Goal: Transaction & Acquisition: Subscribe to service/newsletter

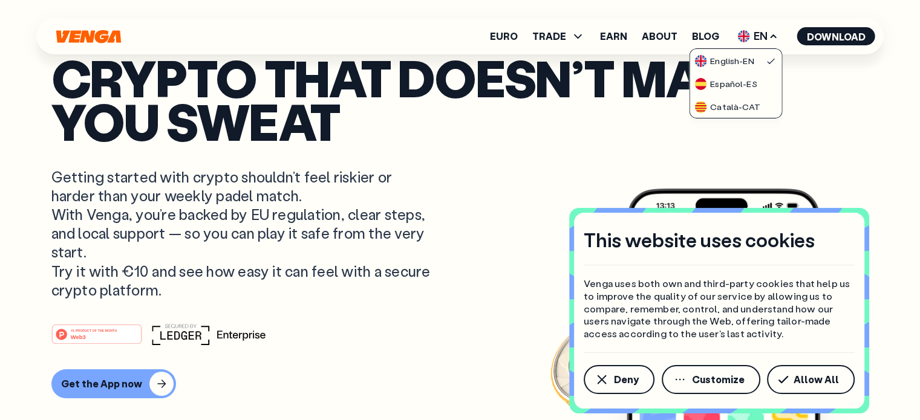
drag, startPoint x: 877, startPoint y: 112, endPoint x: 908, endPoint y: 54, distance: 66.3
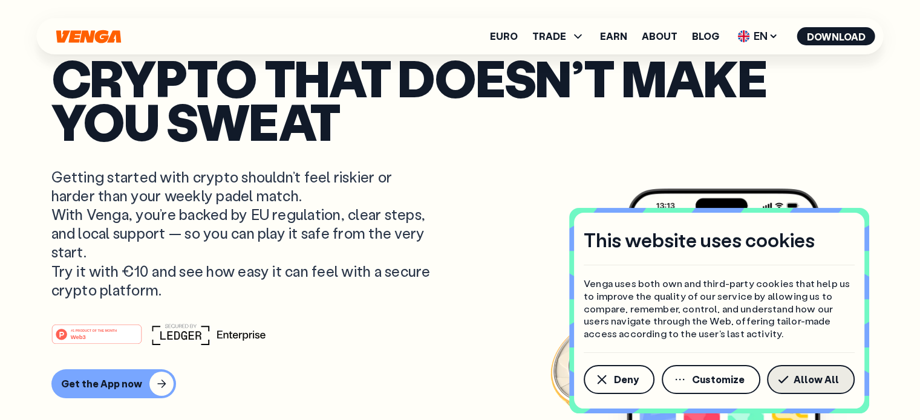
click at [795, 380] on button "Allow All" at bounding box center [811, 379] width 88 height 29
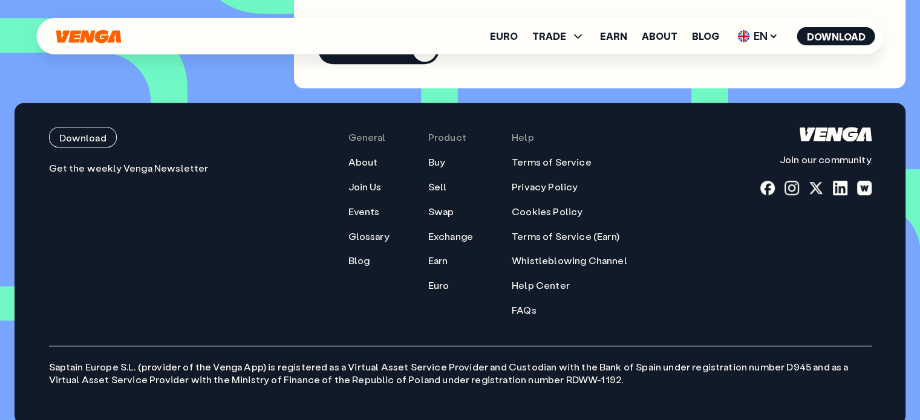
scroll to position [5373, 0]
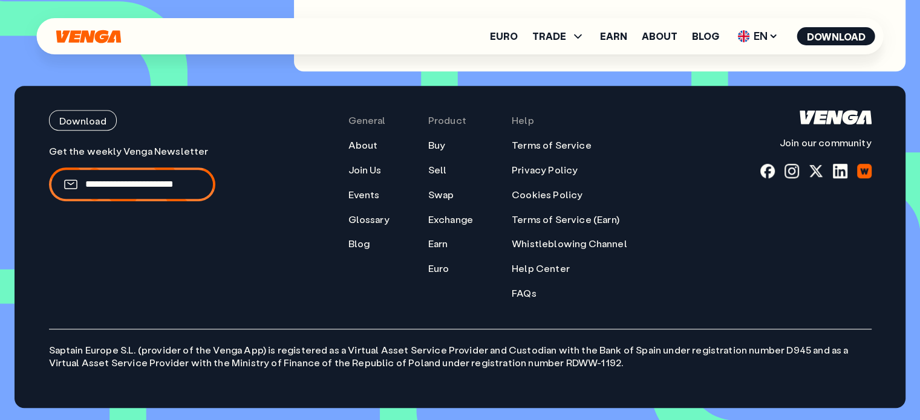
click at [864, 173] on div at bounding box center [864, 171] width 15 height 15
click at [789, 174] on div at bounding box center [791, 171] width 15 height 15
click at [766, 174] on div at bounding box center [767, 171] width 15 height 15
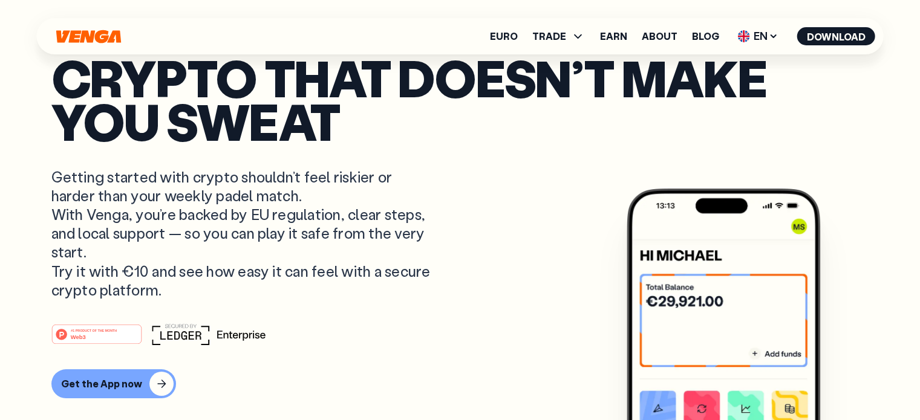
scroll to position [0, 0]
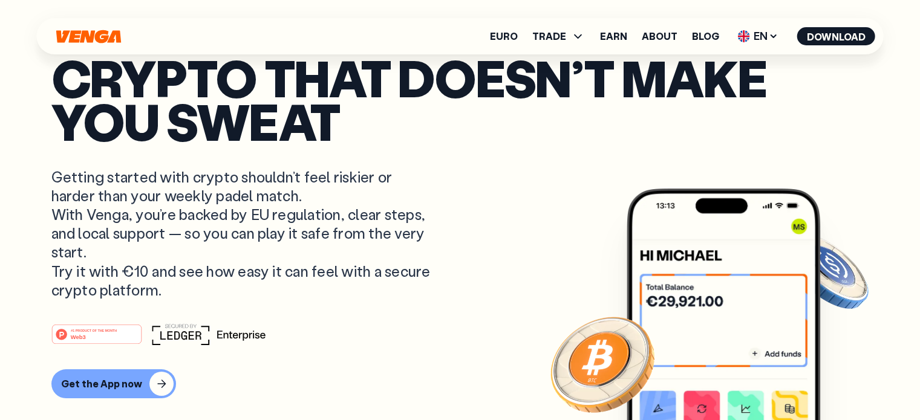
drag, startPoint x: 55, startPoint y: 180, endPoint x: 372, endPoint y: 282, distance: 332.9
click at [372, 282] on p "Getting started with crypto shouldn’t feel riskier or harder than your weekly p…" at bounding box center [242, 234] width 382 height 132
click at [395, 268] on p "Getting started with crypto shouldn’t feel riskier or harder than your weekly p…" at bounding box center [242, 234] width 382 height 132
click at [128, 384] on div "Get the App now" at bounding box center [101, 384] width 81 height 12
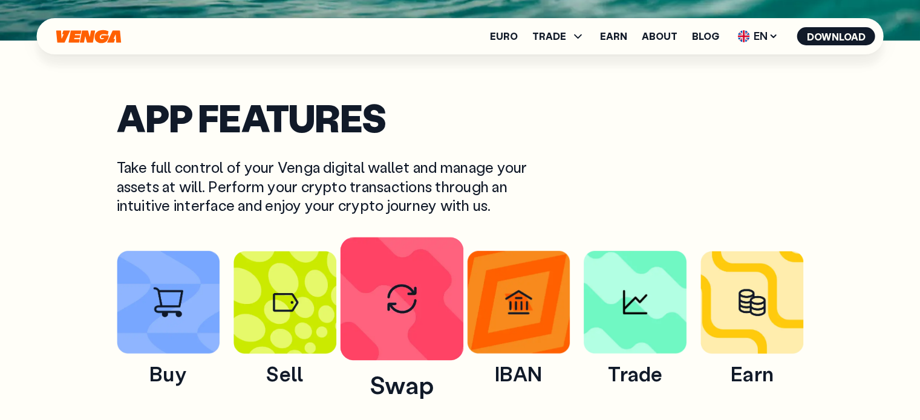
scroll to position [605, 0]
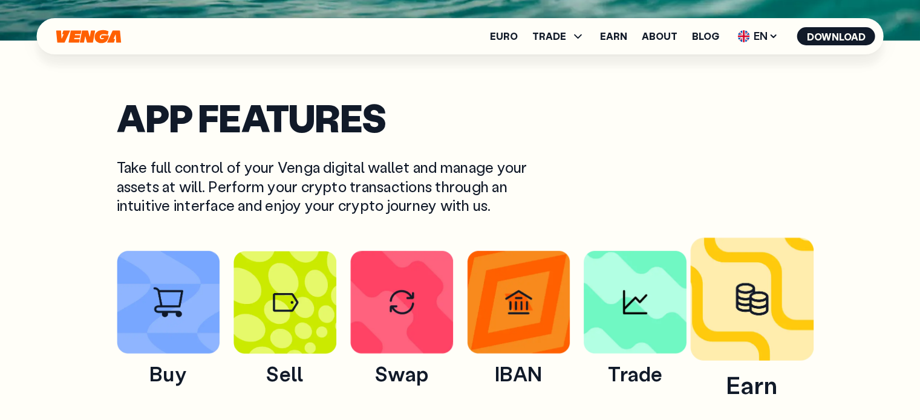
click at [725, 325] on img at bounding box center [751, 298] width 123 height 123
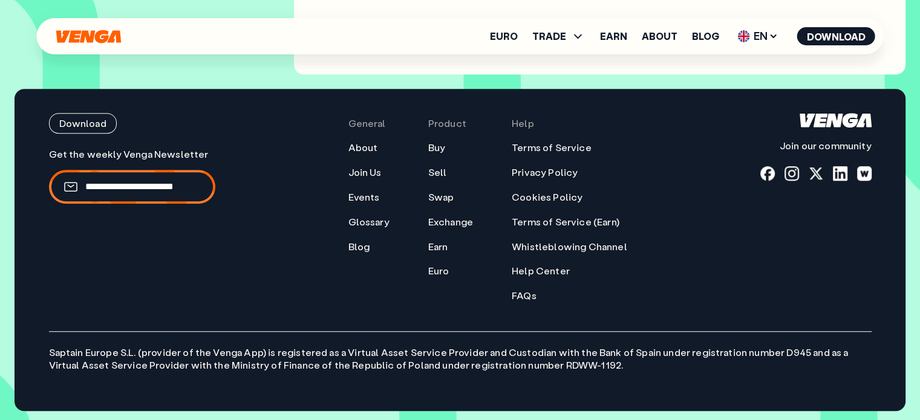
scroll to position [5384, 0]
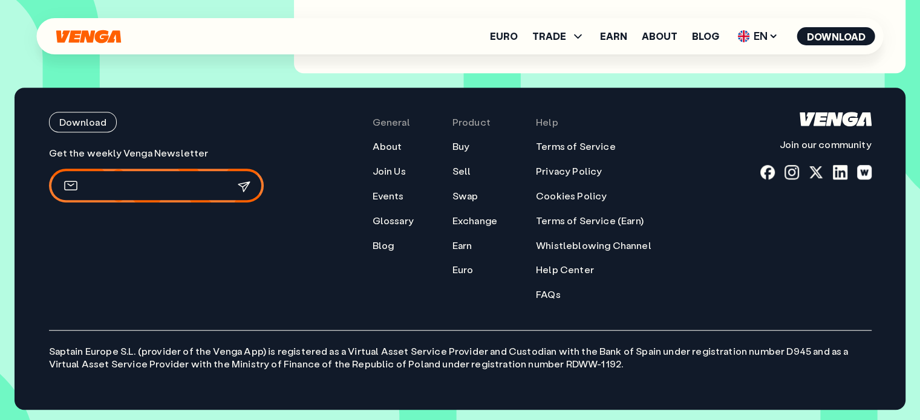
click at [155, 182] on input "email" at bounding box center [149, 186] width 128 height 13
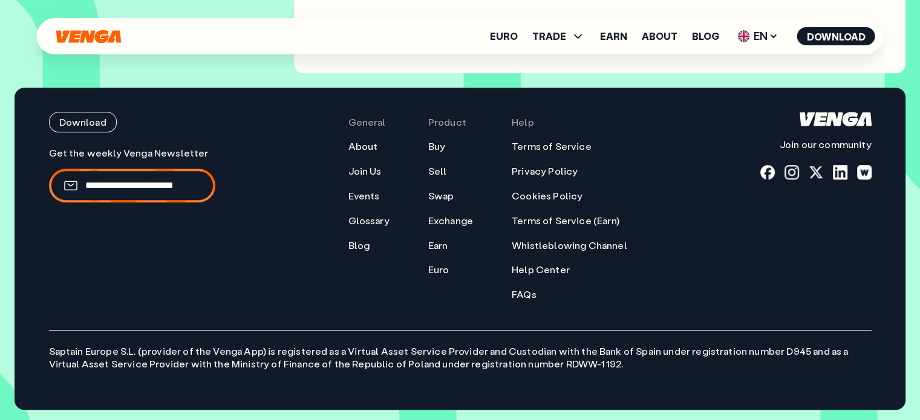
click at [295, 252] on div "Download Join our community General About Join Us Events Glossary Blog Product …" at bounding box center [460, 206] width 822 height 189
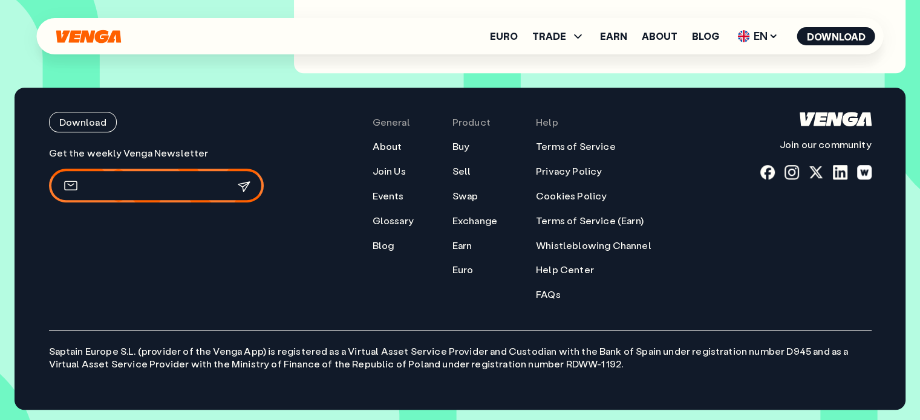
click at [143, 183] on input "email" at bounding box center [149, 186] width 128 height 13
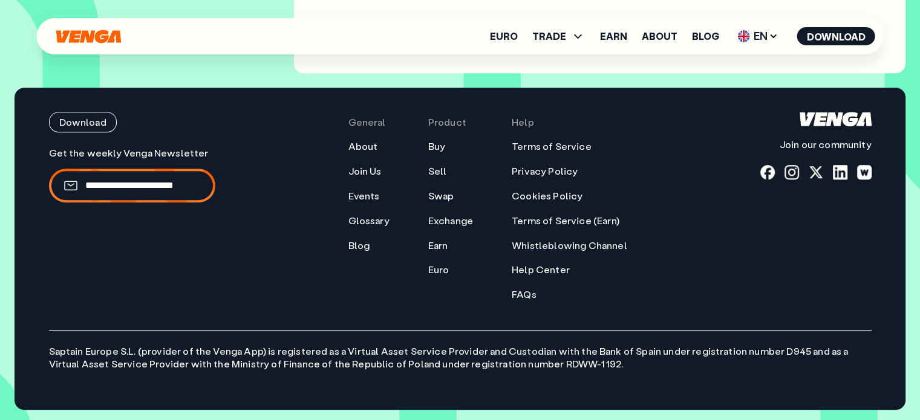
click at [323, 292] on div "Download Join our community General About Join Us Events Glossary Blog Product …" at bounding box center [460, 206] width 822 height 189
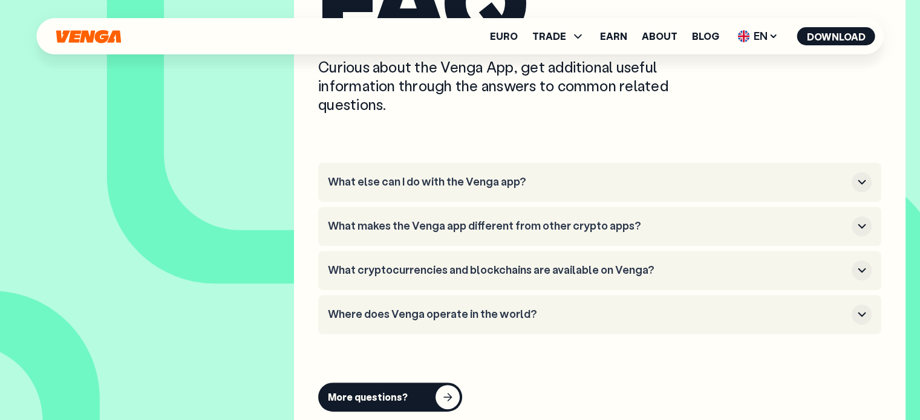
click at [415, 182] on h3 "What else can I do with the Venga app?" at bounding box center [587, 181] width 519 height 13
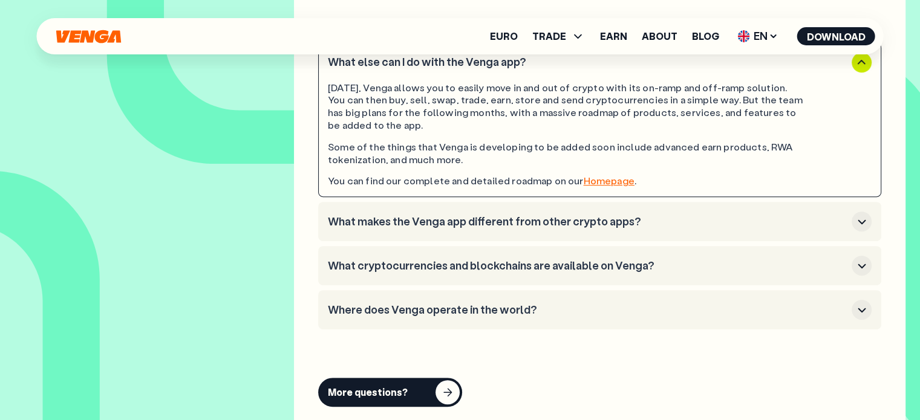
click at [441, 222] on h3 "What makes the Venga app different from other crypto apps?" at bounding box center [587, 221] width 519 height 13
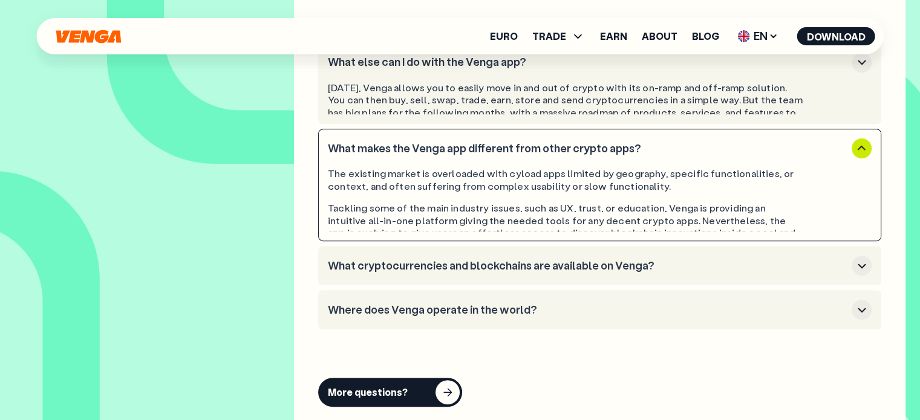
scroll to position [5142, 0]
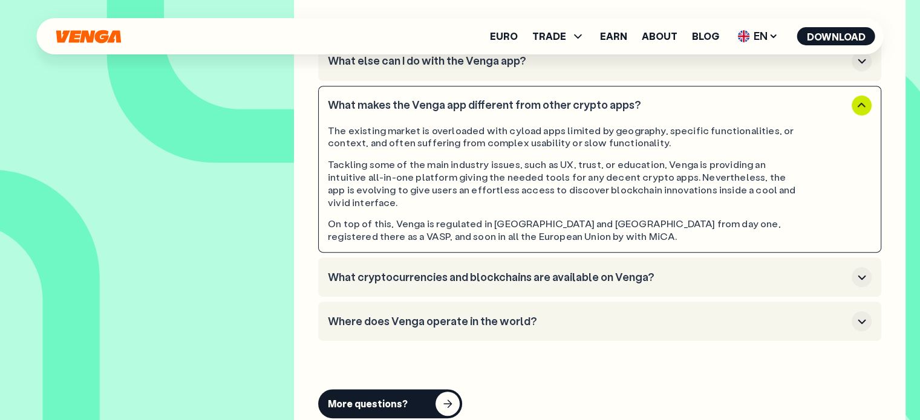
click at [414, 72] on li "What else can I do with the Venga app?" at bounding box center [599, 61] width 563 height 39
click at [438, 65] on h3 "What else can I do with the Venga app?" at bounding box center [587, 60] width 519 height 13
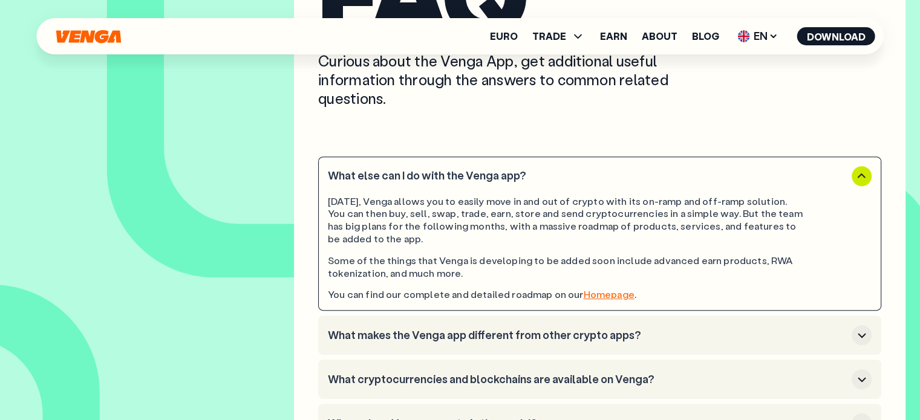
click at [444, 207] on div "Today, Venga allows you to easily move in and out of crypto with its on-ramp an…" at bounding box center [565, 220] width 475 height 50
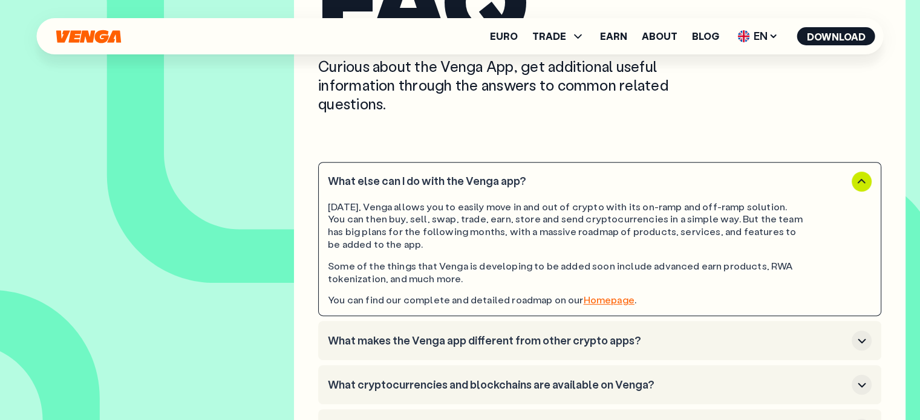
scroll to position [5021, 0]
drag, startPoint x: 388, startPoint y: 207, endPoint x: 579, endPoint y: 209, distance: 191.1
click at [579, 209] on div "Today, Venga allows you to easily move in and out of crypto with its on-ramp an…" at bounding box center [565, 226] width 475 height 50
click at [612, 207] on div "Today, Venga allows you to easily move in and out of crypto with its on-ramp an…" at bounding box center [565, 226] width 475 height 50
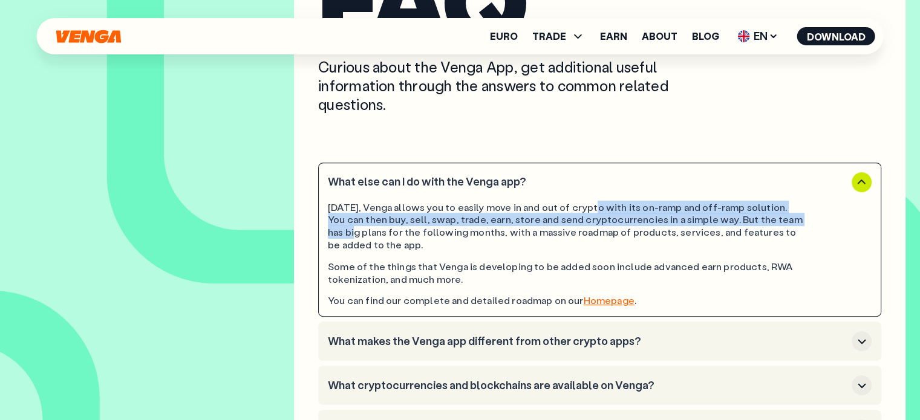
drag, startPoint x: 588, startPoint y: 207, endPoint x: 790, endPoint y: 215, distance: 202.1
click at [803, 215] on div "Today, Venga allows you to easily move in and out of crypto with its on-ramp an…" at bounding box center [600, 249] width 544 height 115
click at [368, 223] on div "Today, Venga allows you to easily move in and out of crypto with its on-ramp an…" at bounding box center [565, 226] width 475 height 50
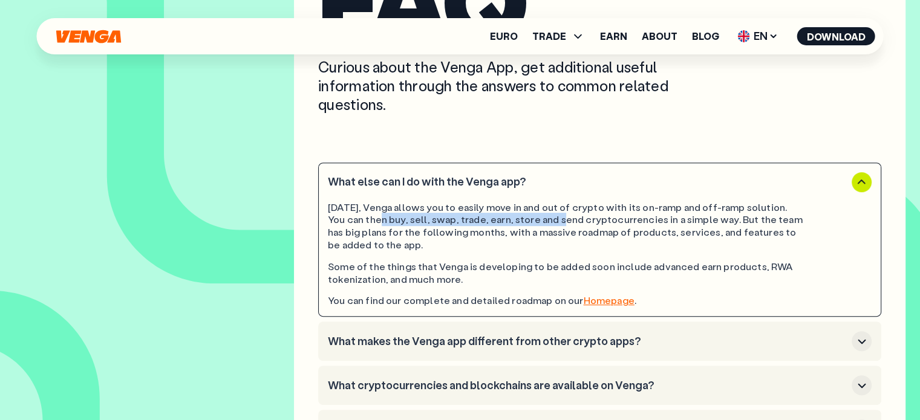
drag, startPoint x: 348, startPoint y: 220, endPoint x: 530, endPoint y: 222, distance: 181.4
click at [525, 224] on div "Today, Venga allows you to easily move in and out of crypto with its on-ramp an…" at bounding box center [565, 226] width 475 height 50
click at [816, 31] on button "Download" at bounding box center [836, 36] width 78 height 18
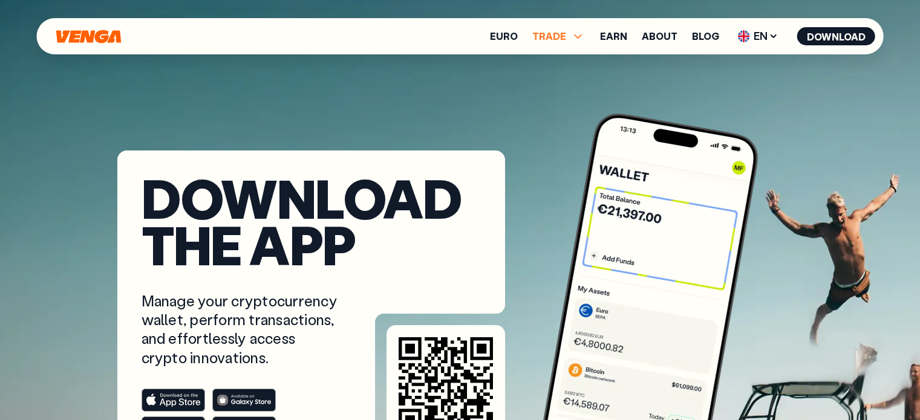
scroll to position [0, 0]
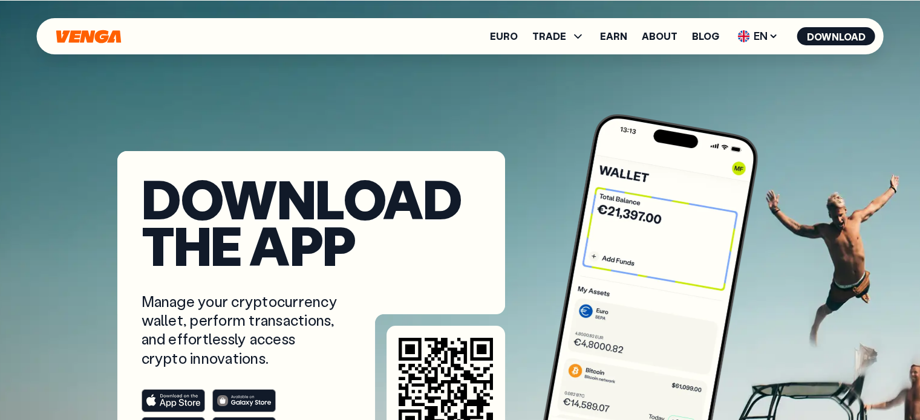
click at [77, 35] on icon "Home" at bounding box center [88, 36] width 65 height 13
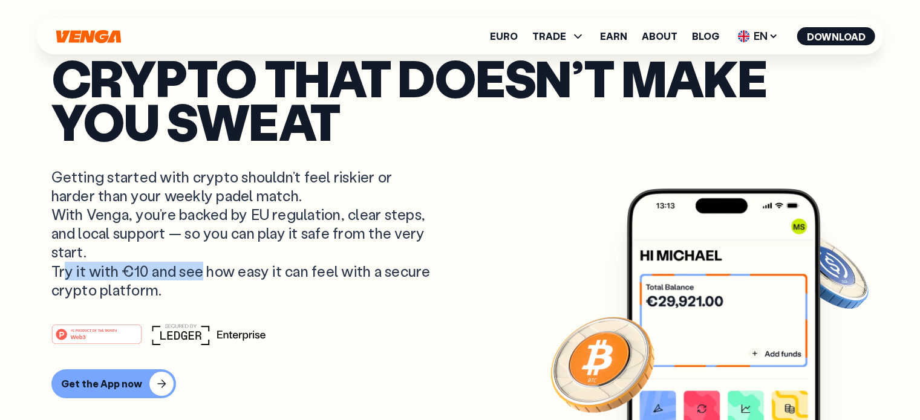
drag, startPoint x: 57, startPoint y: 268, endPoint x: 195, endPoint y: 268, distance: 137.9
click at [195, 268] on p "Getting started with crypto shouldn’t feel riskier or harder than your weekly p…" at bounding box center [242, 234] width 382 height 132
click at [246, 271] on p "Getting started with crypto shouldn’t feel riskier or harder than your weekly p…" at bounding box center [242, 234] width 382 height 132
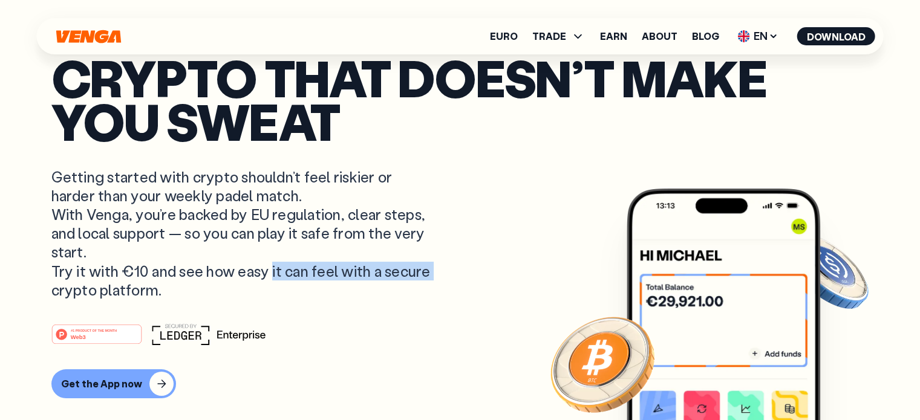
drag, startPoint x: 268, startPoint y: 270, endPoint x: 455, endPoint y: 273, distance: 186.9
click at [455, 273] on article "Crypto that doesn’t make you sweat Getting started with crypto shouldn’t feel r…" at bounding box center [460, 234] width 818 height 357
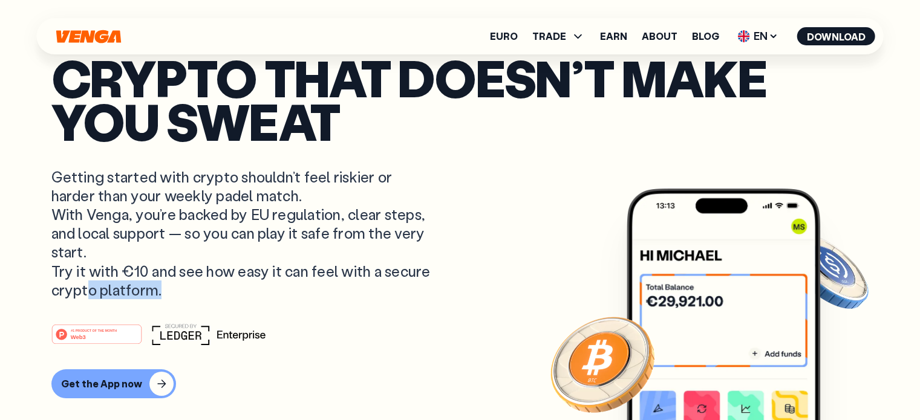
drag, startPoint x: 84, startPoint y: 291, endPoint x: 151, endPoint y: 292, distance: 67.1
click at [151, 292] on p "Getting started with crypto shouldn’t feel riskier or harder than your weekly p…" at bounding box center [242, 234] width 382 height 132
click at [93, 288] on p "Getting started with crypto shouldn’t feel riskier or harder than your weekly p…" at bounding box center [242, 234] width 382 height 132
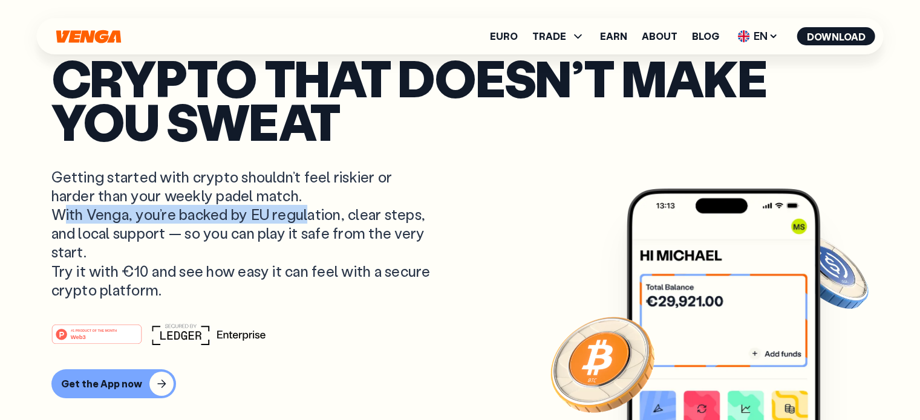
drag, startPoint x: 56, startPoint y: 216, endPoint x: 305, endPoint y: 218, distance: 249.1
click at [305, 218] on p "Getting started with crypto shouldn’t feel riskier or harder than your weekly p…" at bounding box center [242, 234] width 382 height 132
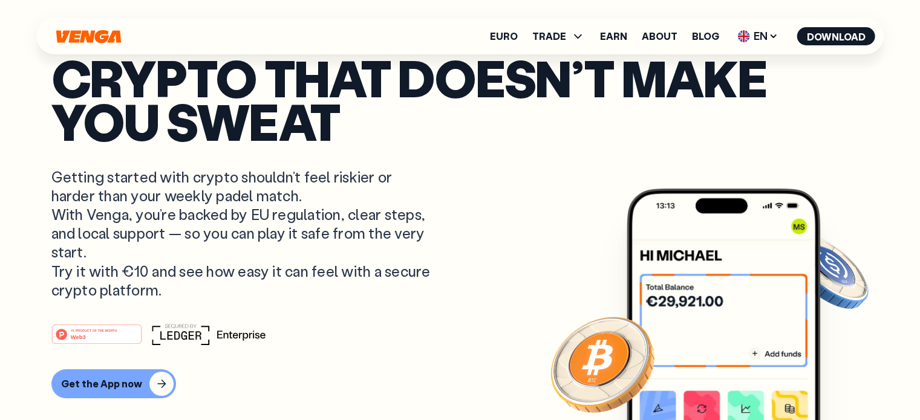
click at [310, 244] on p "Getting started with crypto shouldn’t feel riskier or harder than your weekly p…" at bounding box center [242, 234] width 382 height 132
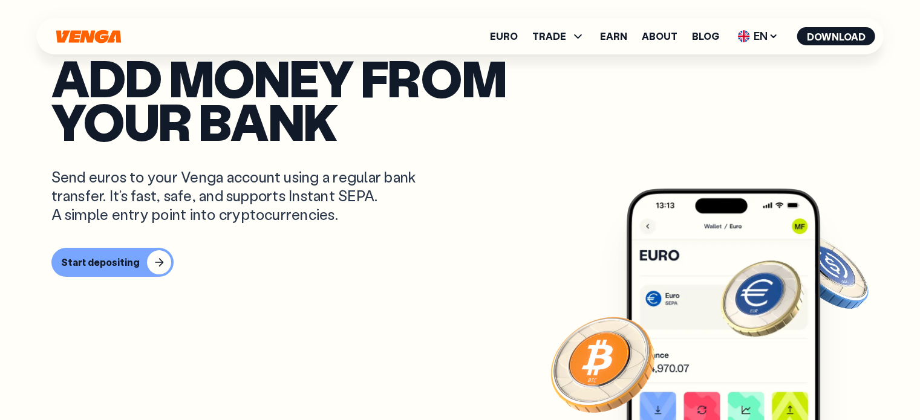
scroll to position [242, 0]
click at [151, 264] on div "button" at bounding box center [159, 262] width 24 height 24
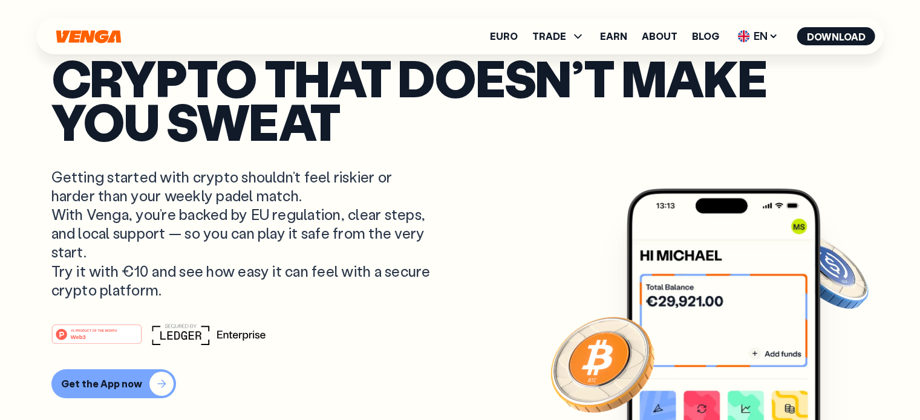
click at [97, 380] on div "Get the App now" at bounding box center [101, 384] width 81 height 12
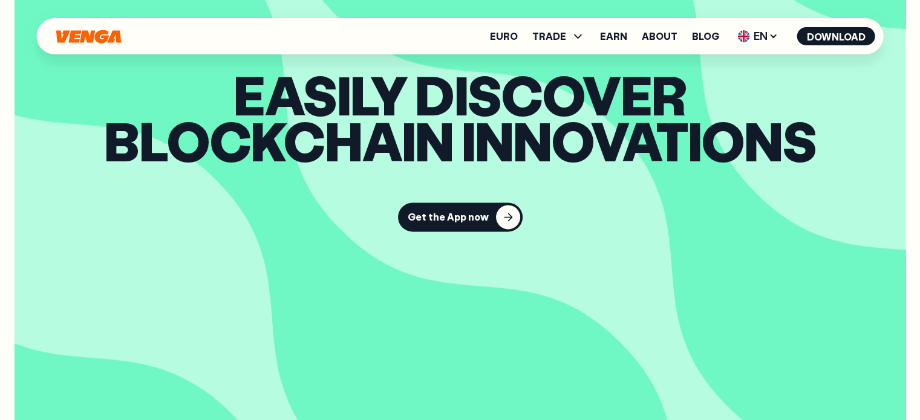
click at [490, 230] on button "Get the App now" at bounding box center [460, 217] width 125 height 29
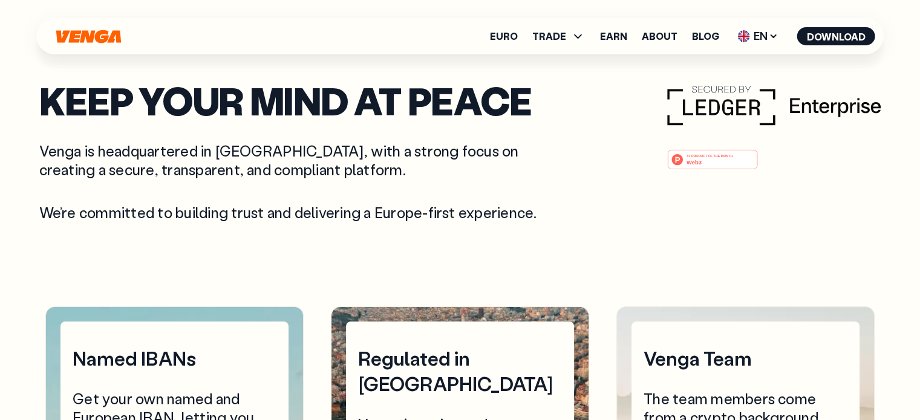
scroll to position [3749, 0]
click at [686, 157] on tspan "#1 PRODUCT OF THE MONTH" at bounding box center [709, 156] width 46 height 4
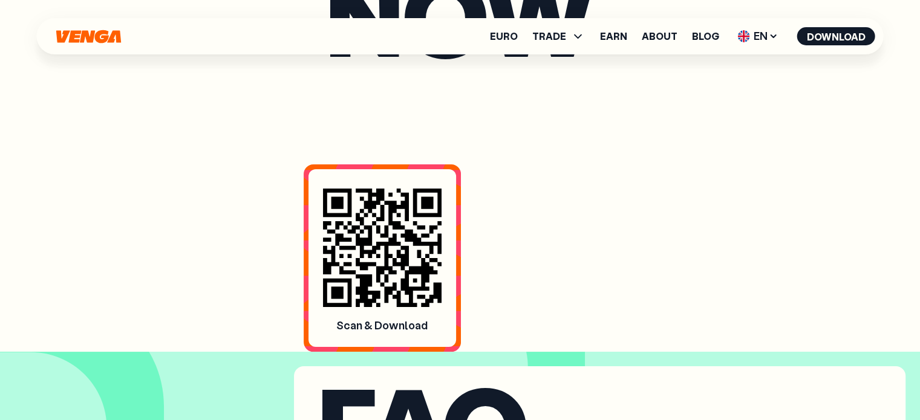
scroll to position [4596, 0]
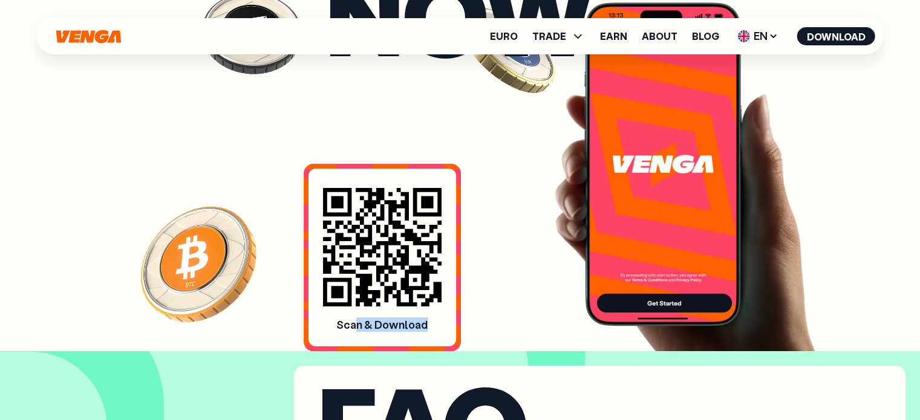
drag, startPoint x: 354, startPoint y: 327, endPoint x: 448, endPoint y: 328, distance: 93.7
click at [448, 328] on div "Scan & Download" at bounding box center [382, 258] width 148 height 178
click at [503, 316] on section "get the app now Scan & Download" at bounding box center [460, 92] width 842 height 517
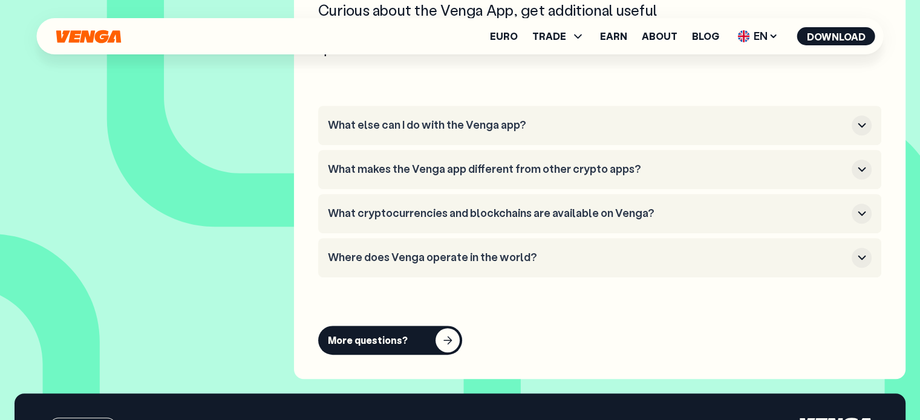
click at [444, 345] on div "button" at bounding box center [447, 340] width 24 height 24
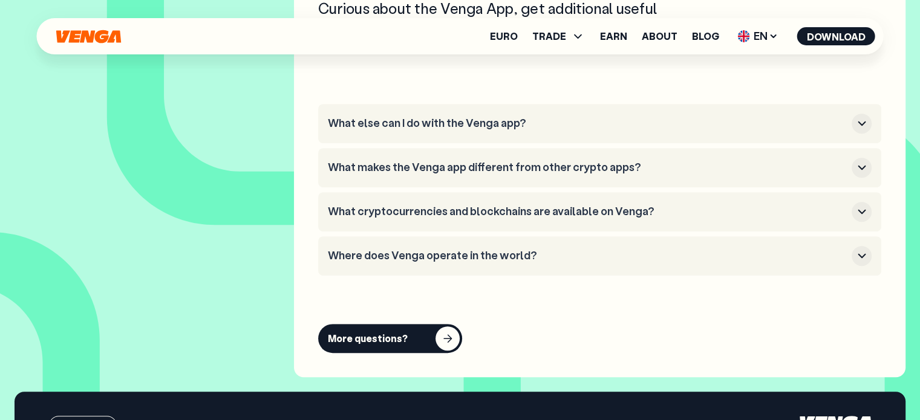
click at [105, 34] on icon "Home" at bounding box center [89, 37] width 68 height 14
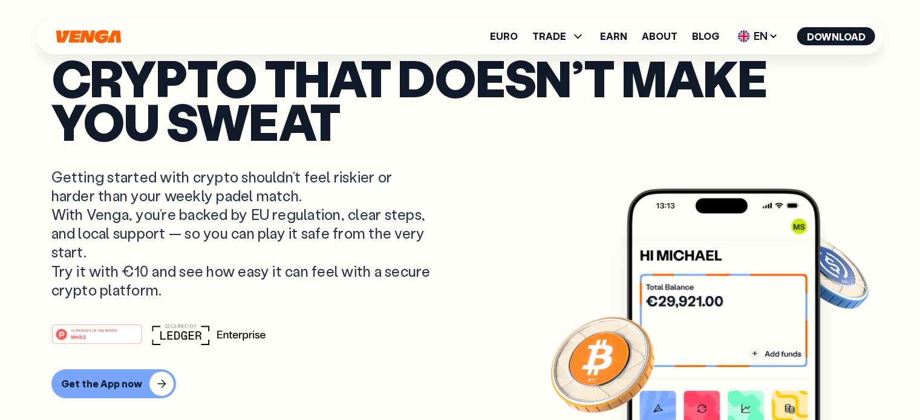
click at [442, 186] on article "Crypto that doesn’t make you sweat Getting started with crypto shouldn’t feel r…" at bounding box center [460, 234] width 818 height 357
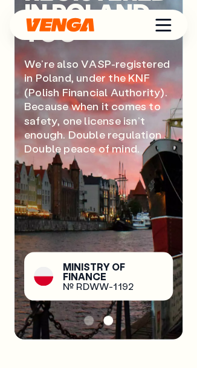
click at [164, 19] on div "Menu" at bounding box center [163, 20] width 16 height 2
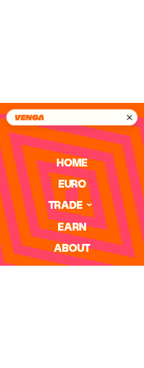
scroll to position [3477, 0]
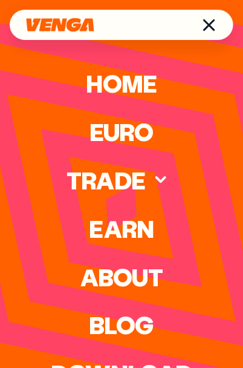
click at [210, 210] on div at bounding box center [121, 184] width 243 height 368
click at [208, 24] on div "Menu" at bounding box center [209, 25] width 13 height 13
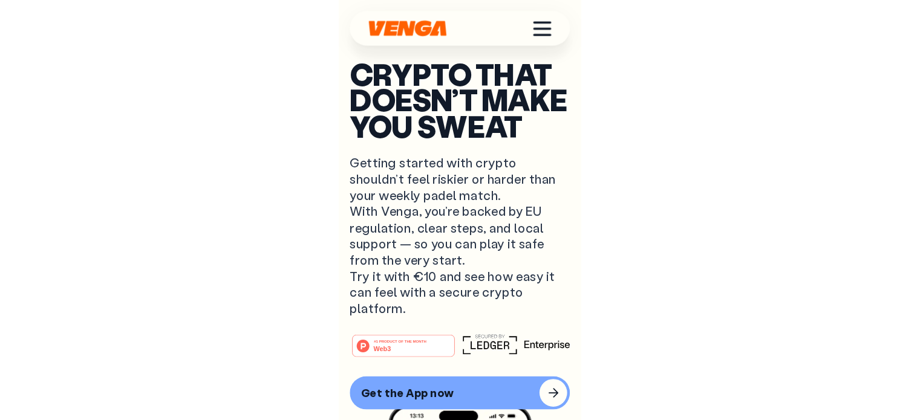
scroll to position [0, 0]
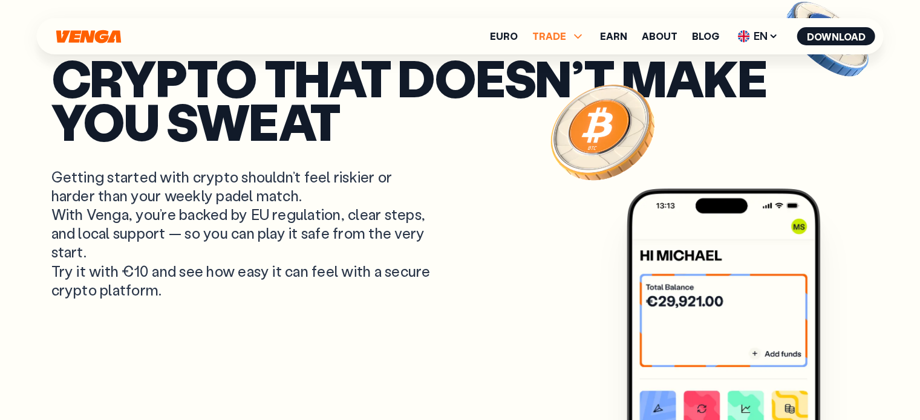
click at [585, 35] on icon at bounding box center [578, 36] width 15 height 15
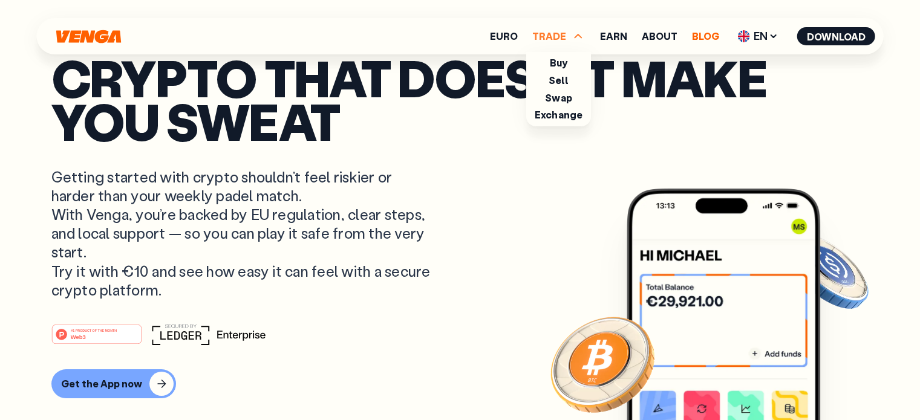
click at [714, 36] on link "Blog" at bounding box center [705, 36] width 27 height 10
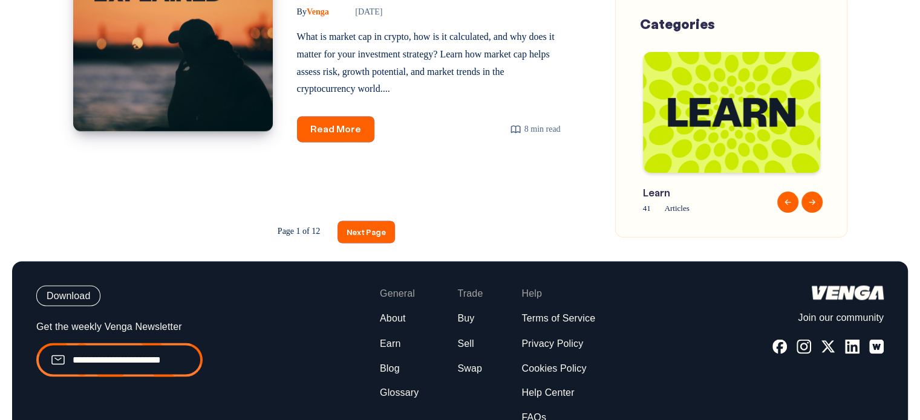
drag, startPoint x: 928, startPoint y: 65, endPoint x: 539, endPoint y: 221, distance: 419.0
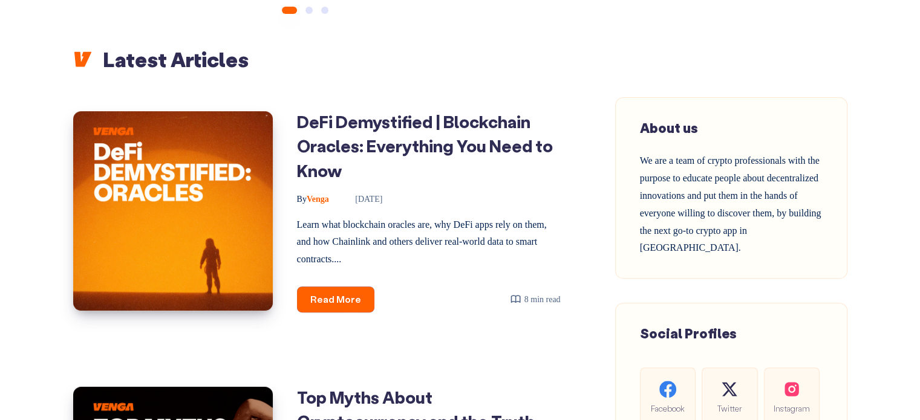
scroll to position [202, 0]
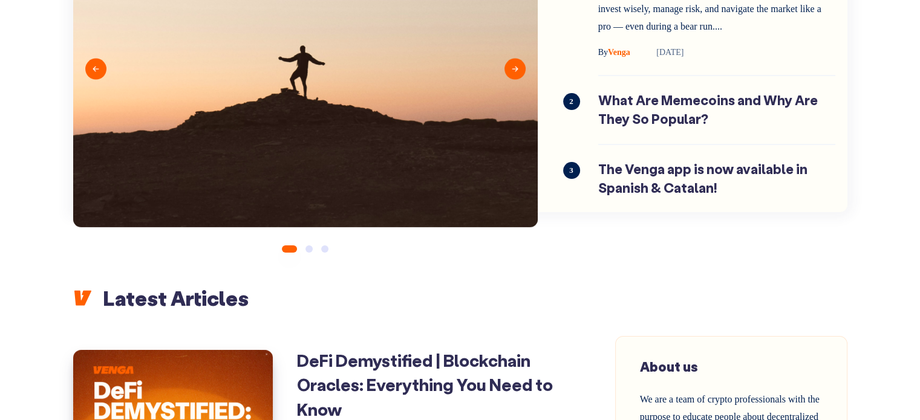
click at [311, 249] on button "2" at bounding box center [308, 249] width 7 height 7
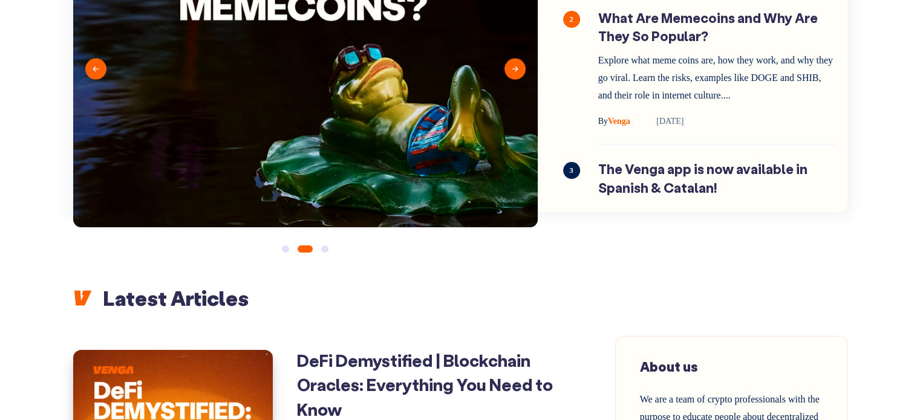
click at [326, 253] on button "3" at bounding box center [324, 249] width 7 height 7
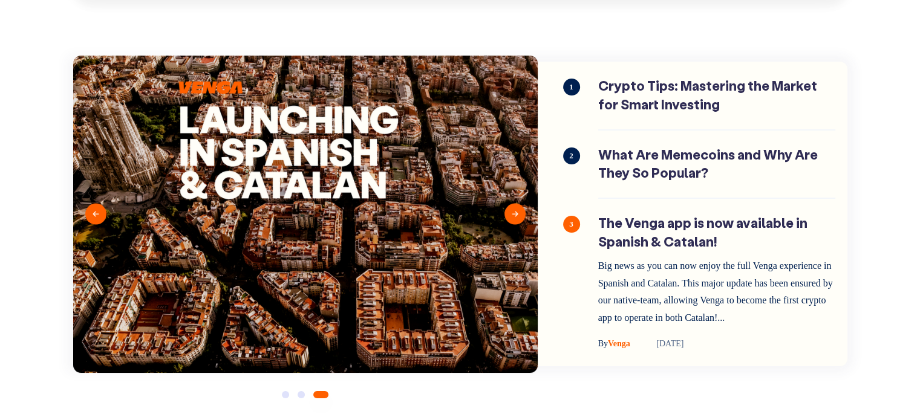
scroll to position [0, 0]
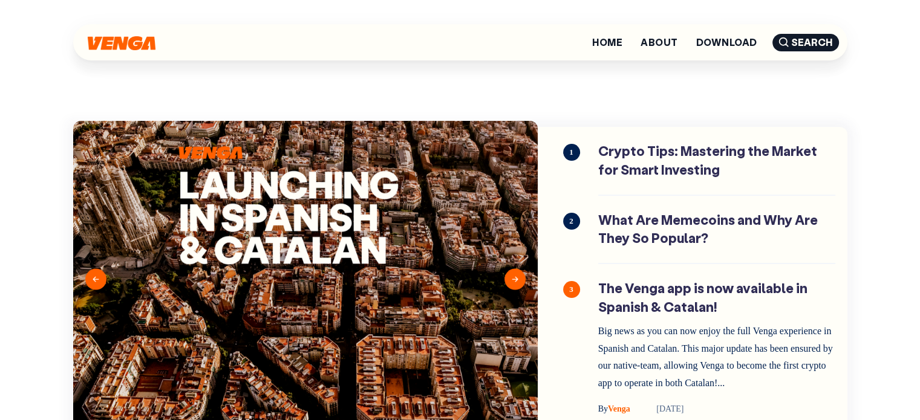
click at [95, 48] on img at bounding box center [122, 43] width 68 height 14
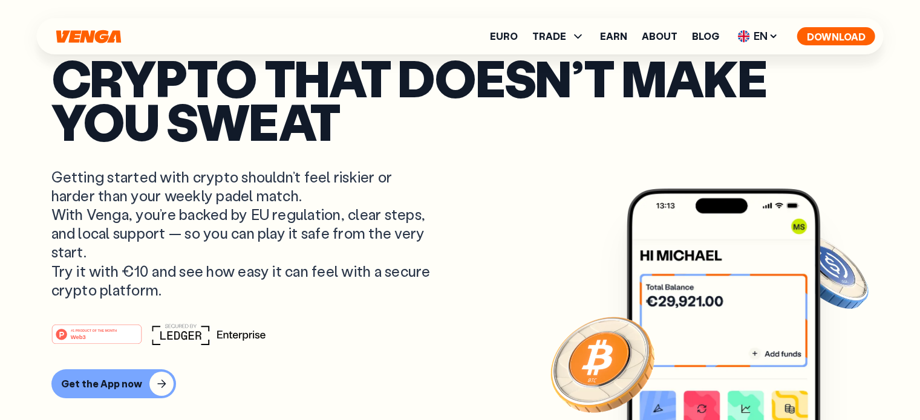
click at [839, 35] on button "Download" at bounding box center [836, 36] width 78 height 18
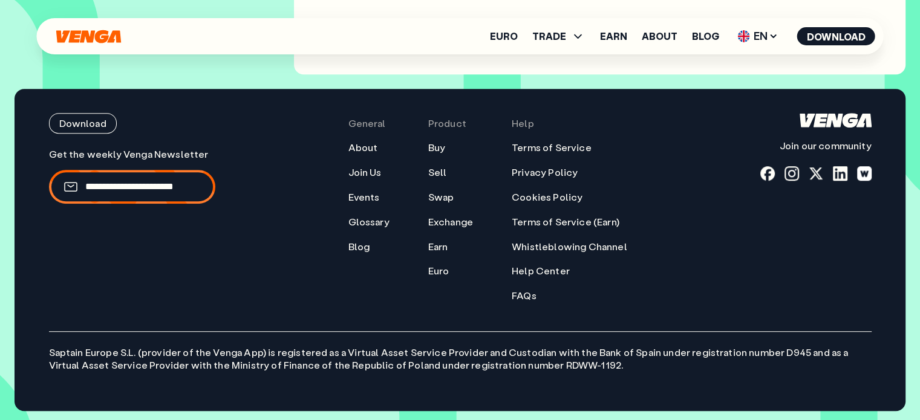
scroll to position [5384, 0]
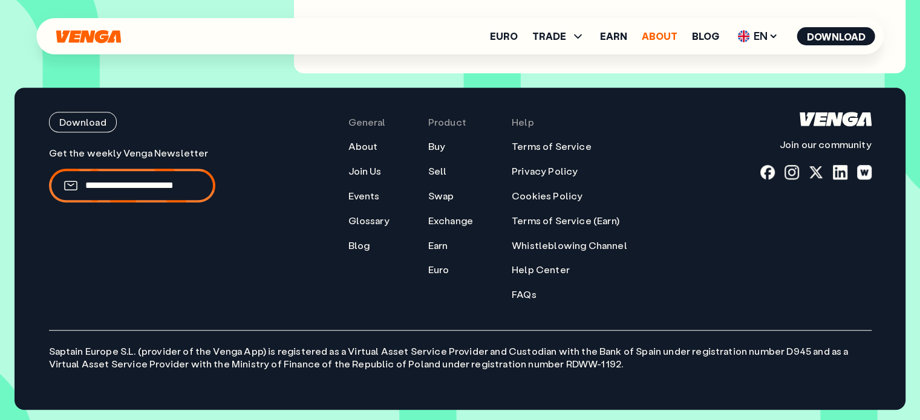
click at [662, 37] on link "About" at bounding box center [660, 36] width 36 height 10
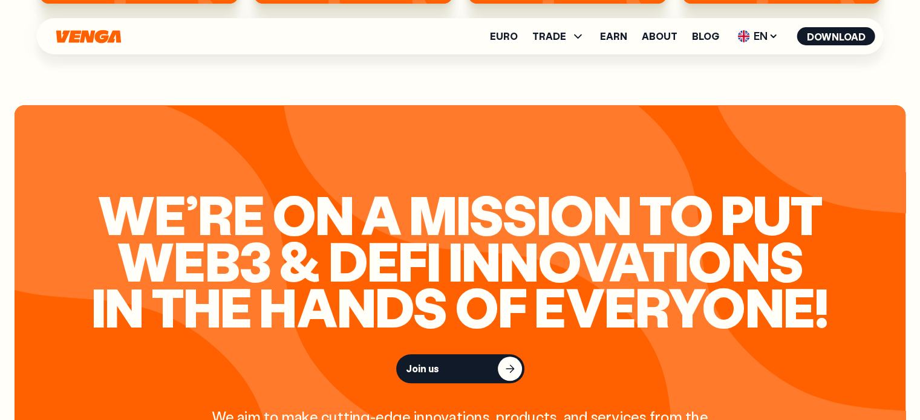
scroll to position [1088, 0]
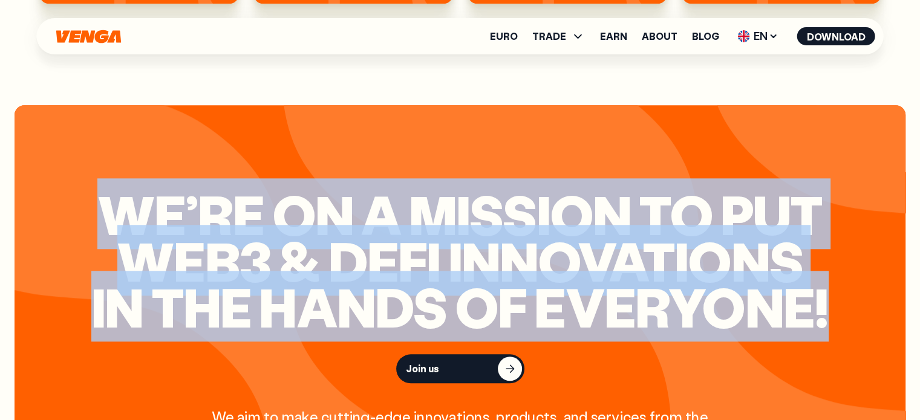
drag, startPoint x: 239, startPoint y: 226, endPoint x: 895, endPoint y: 287, distance: 658.3
click at [895, 287] on div "We’re on a mission to put Web3 & Defi innovations in the hands of everyone! Joi…" at bounding box center [460, 327] width 891 height 445
click at [535, 299] on h2 "We’re on a mission to put Web3 & Defi innovations in the hands of everyone!" at bounding box center [460, 260] width 744 height 139
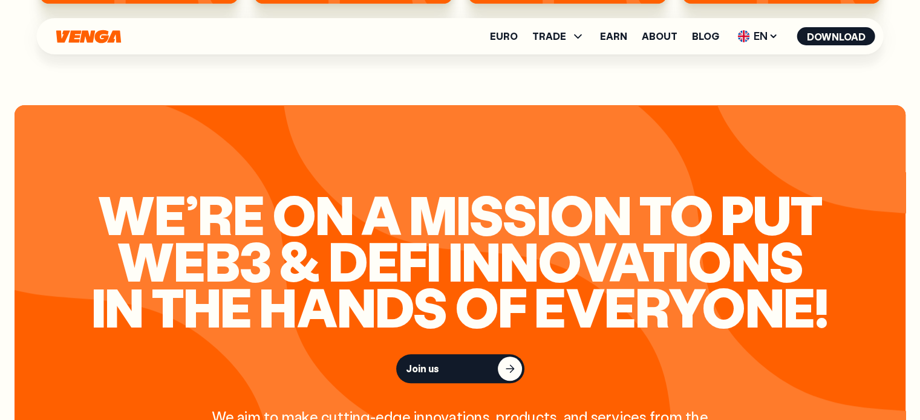
click at [457, 354] on button "Join us" at bounding box center [460, 368] width 128 height 29
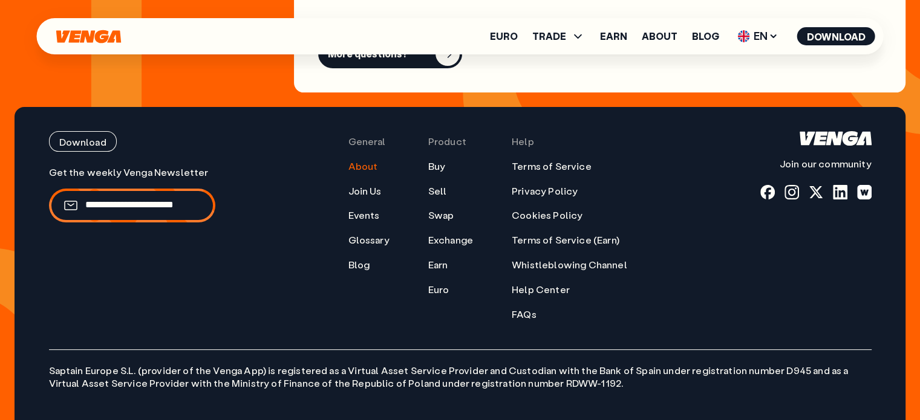
scroll to position [4857, 0]
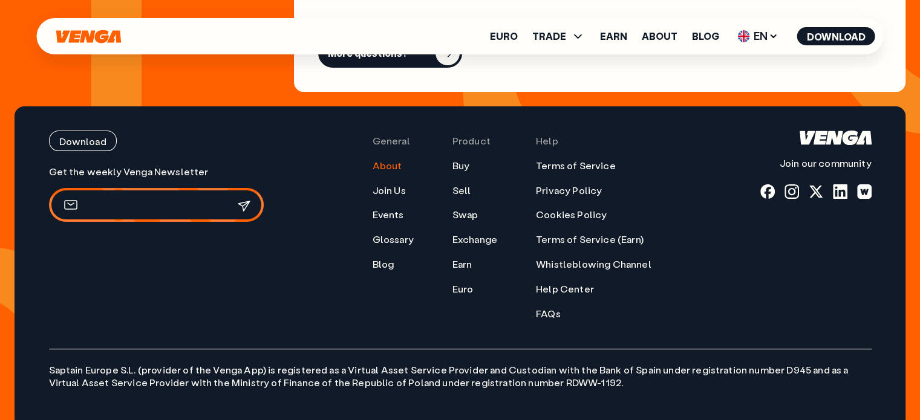
click at [153, 198] on input "email" at bounding box center [149, 204] width 128 height 13
type input "**********"
click at [246, 201] on icon "submit" at bounding box center [243, 206] width 11 height 10
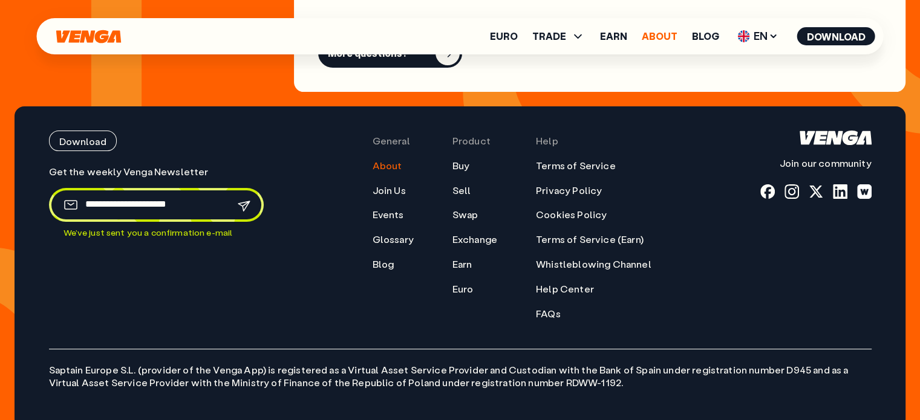
click at [671, 33] on link "About" at bounding box center [660, 36] width 36 height 10
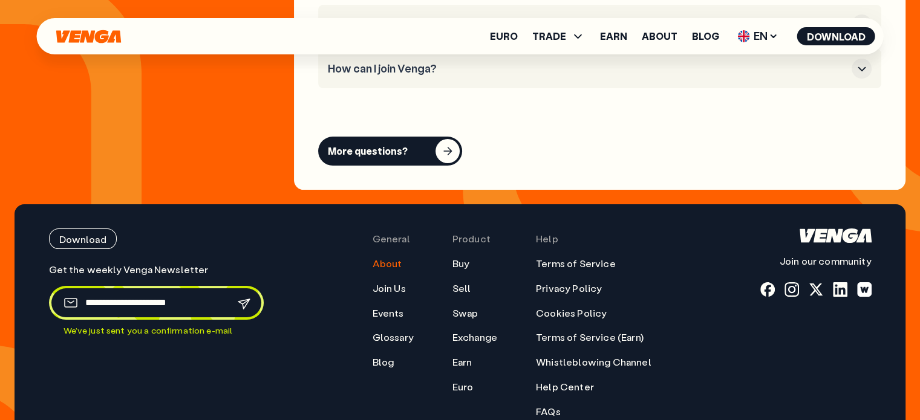
scroll to position [4829, 0]
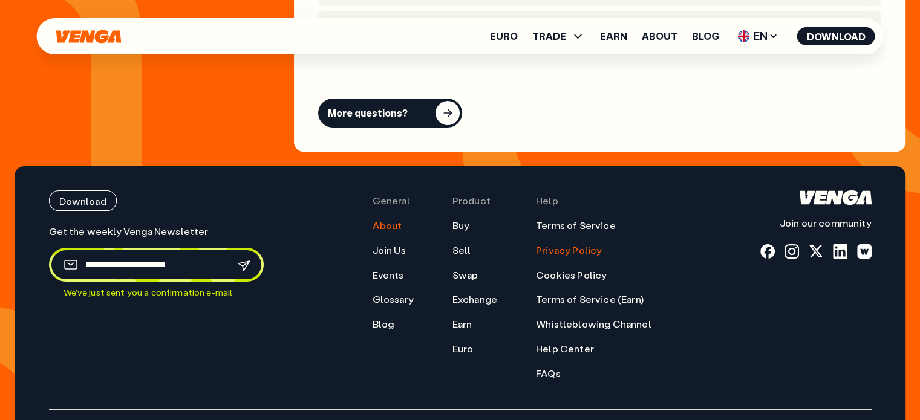
click at [570, 244] on link "Privacy Policy" at bounding box center [569, 250] width 66 height 13
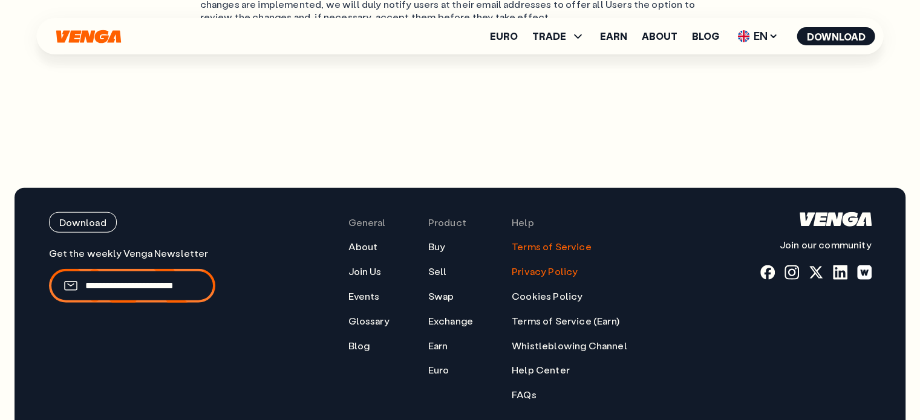
scroll to position [2905, 0]
click at [554, 241] on link "Terms of Service" at bounding box center [552, 247] width 80 height 13
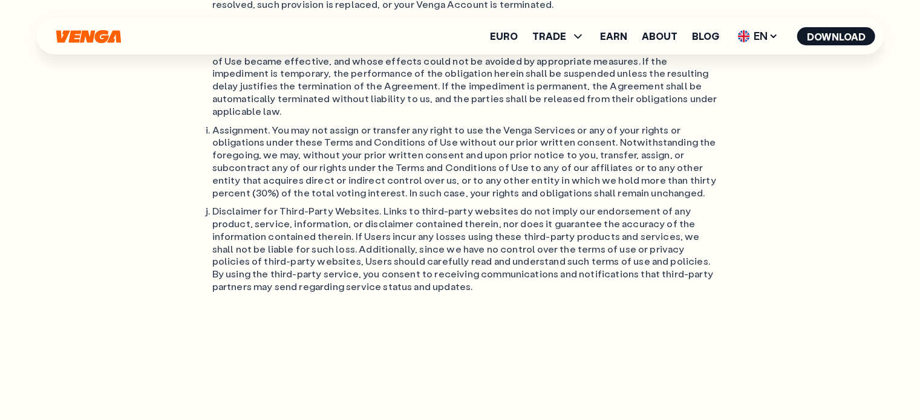
scroll to position [10308, 0]
